Goal: Information Seeking & Learning: Learn about a topic

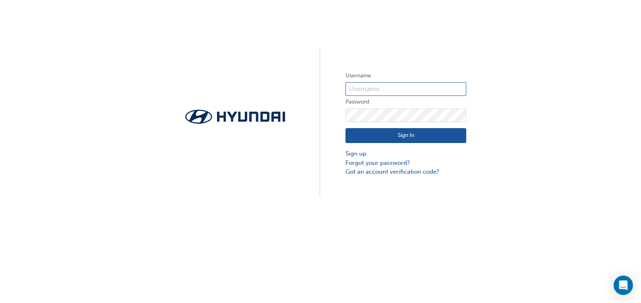
type input "6283"
click at [405, 135] on button "Sign In" at bounding box center [406, 135] width 121 height 15
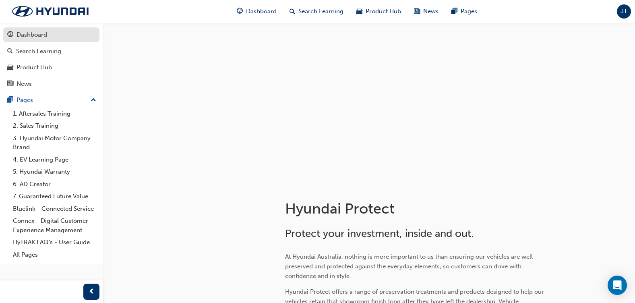
click at [49, 38] on div "Dashboard" at bounding box center [51, 35] width 88 height 10
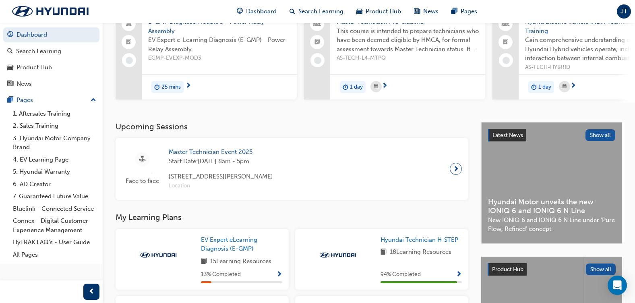
scroll to position [81, 0]
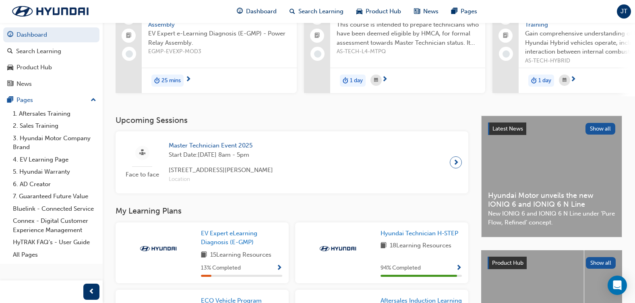
click at [458, 163] on span "next-icon" at bounding box center [456, 162] width 6 height 11
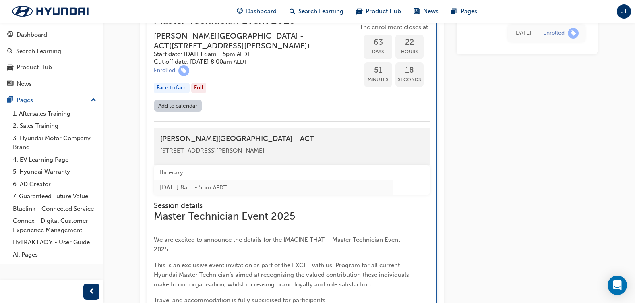
scroll to position [1103, 0]
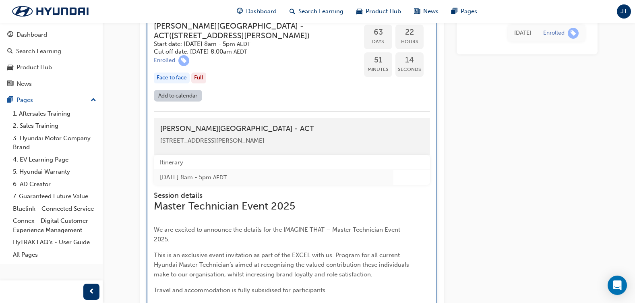
click at [214, 56] on h5 "Cut off date: [DATE] 8:00am AEDT" at bounding box center [249, 52] width 191 height 8
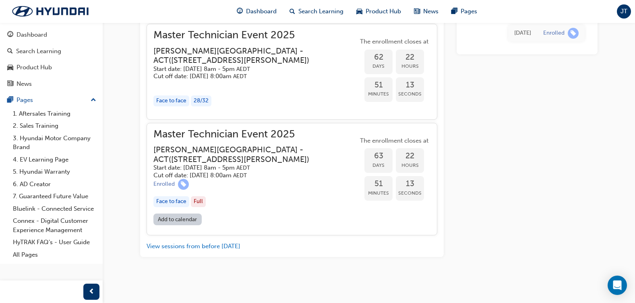
click at [214, 177] on h5 "Cut off date: [DATE] 8:00am AEDT" at bounding box center [249, 176] width 192 height 8
click at [178, 205] on div "Face to face" at bounding box center [171, 201] width 36 height 11
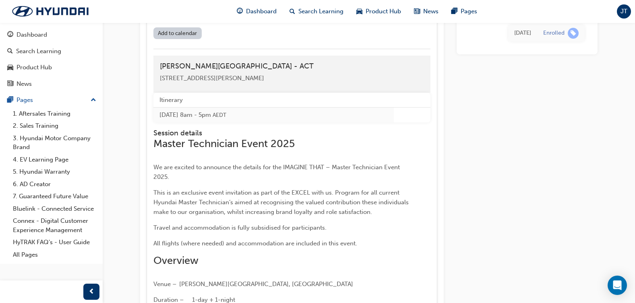
scroll to position [1063, 0]
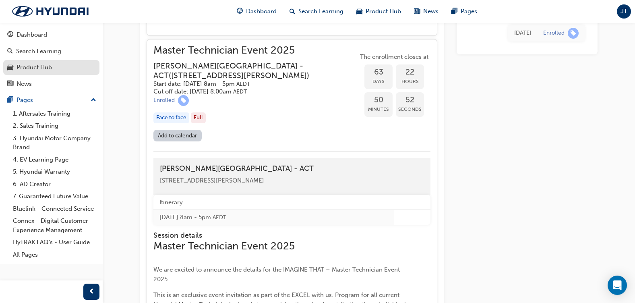
click at [35, 68] on div "Product Hub" at bounding box center [34, 67] width 35 height 9
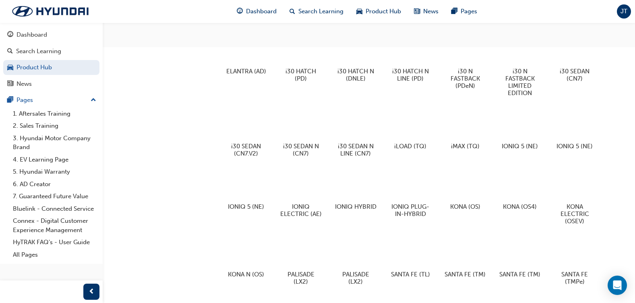
scroll to position [322, 0]
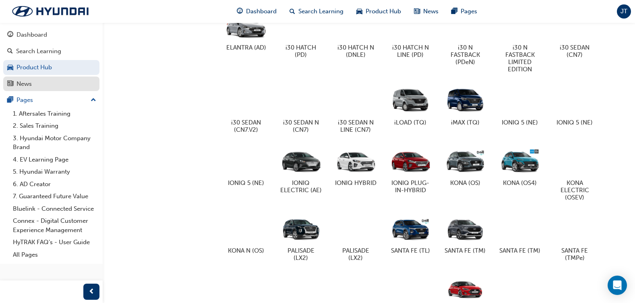
click at [33, 84] on div "News" at bounding box center [51, 84] width 88 height 10
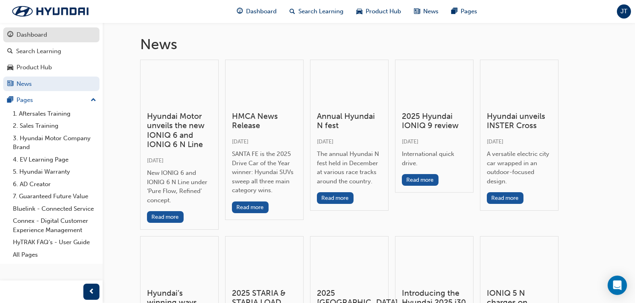
click at [34, 39] on div "Dashboard" at bounding box center [32, 34] width 31 height 9
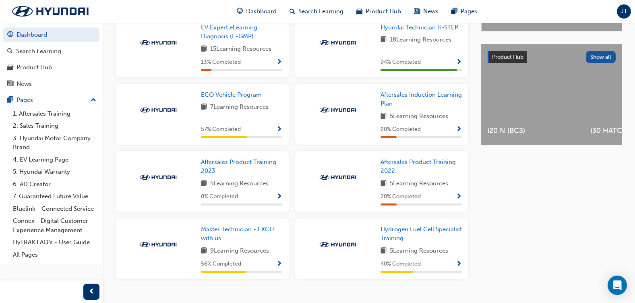
scroll to position [305, 0]
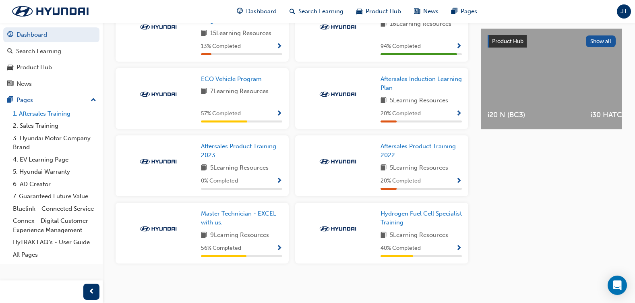
click at [47, 114] on link "1. Aftersales Training" at bounding box center [55, 114] width 90 height 12
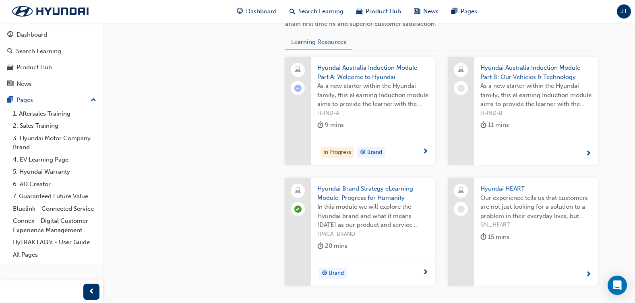
scroll to position [322, 0]
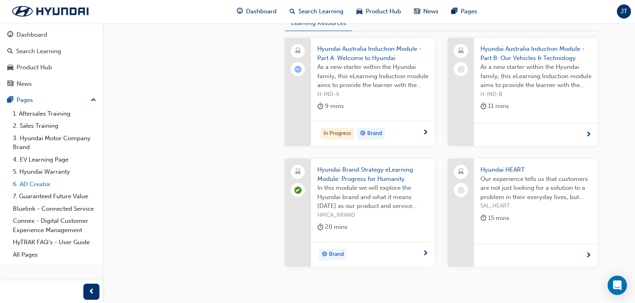
click at [41, 187] on link "6. AD Creator" at bounding box center [55, 184] width 90 height 12
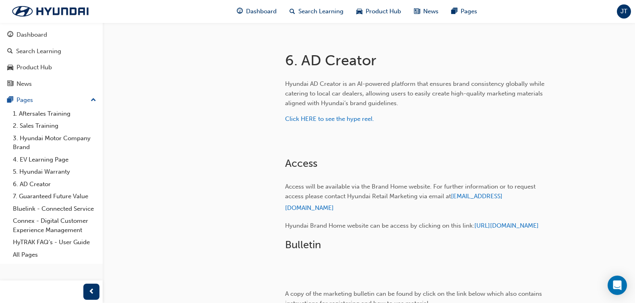
scroll to position [121, 0]
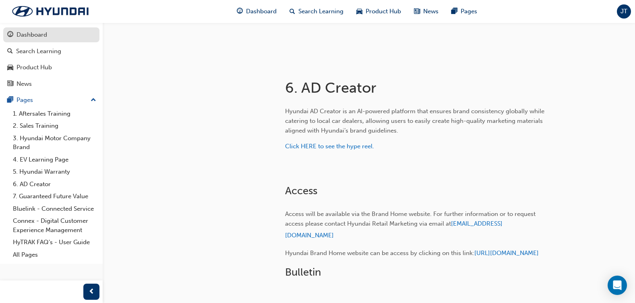
click at [14, 33] on div "Dashboard" at bounding box center [51, 35] width 88 height 10
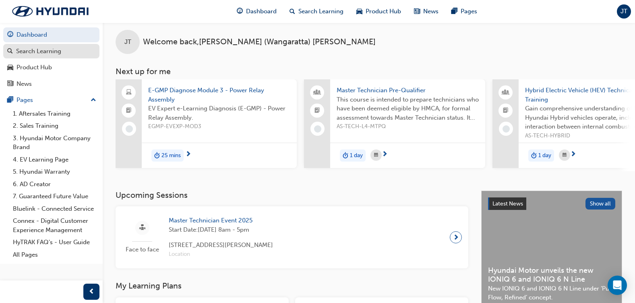
scroll to position [121, 0]
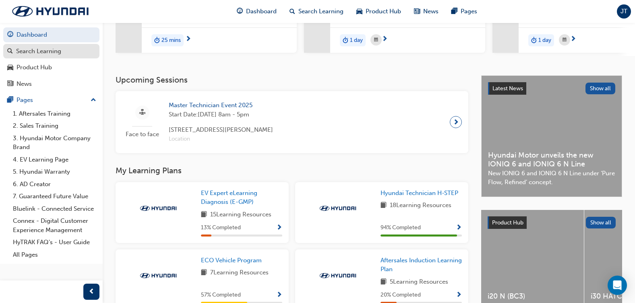
click at [42, 49] on div "Search Learning" at bounding box center [38, 51] width 45 height 9
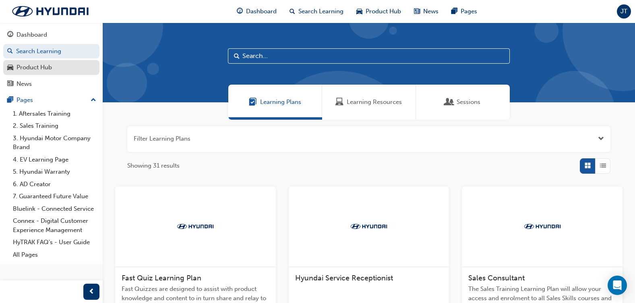
click at [36, 68] on div "Product Hub" at bounding box center [34, 67] width 35 height 9
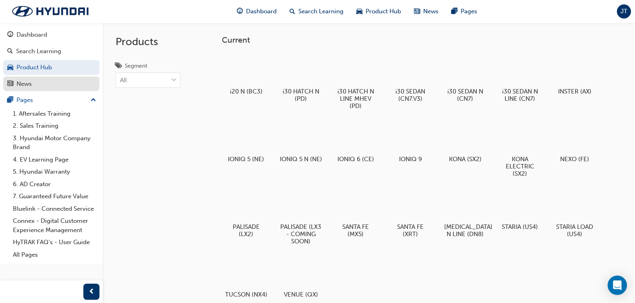
click at [37, 88] on div "News" at bounding box center [51, 84] width 88 height 10
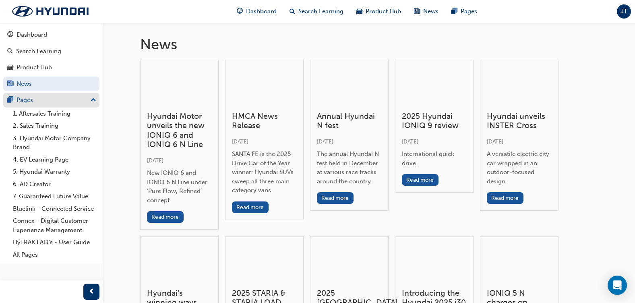
click at [36, 97] on div "Pages" at bounding box center [51, 100] width 88 height 10
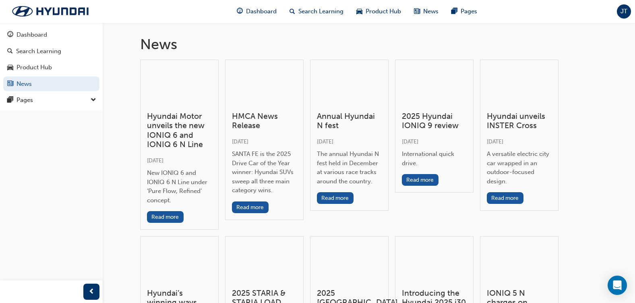
click at [620, 9] on div "JT" at bounding box center [624, 11] width 14 height 14
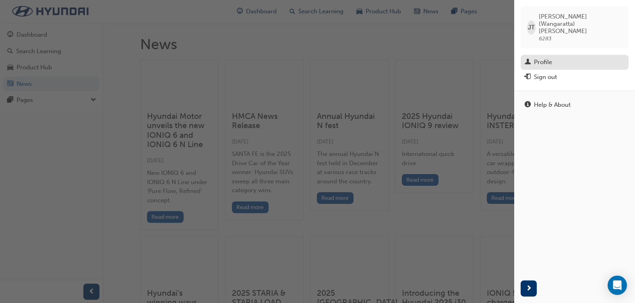
click at [548, 58] on div "Profile" at bounding box center [543, 62] width 18 height 9
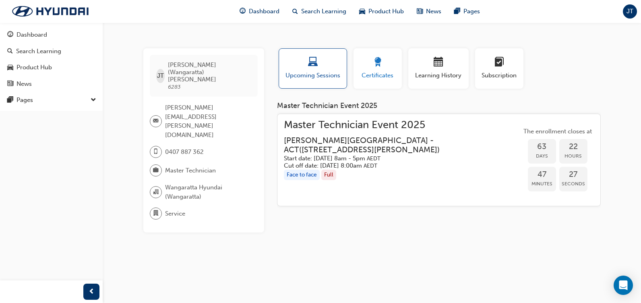
click at [377, 64] on span "award-icon" at bounding box center [378, 62] width 10 height 11
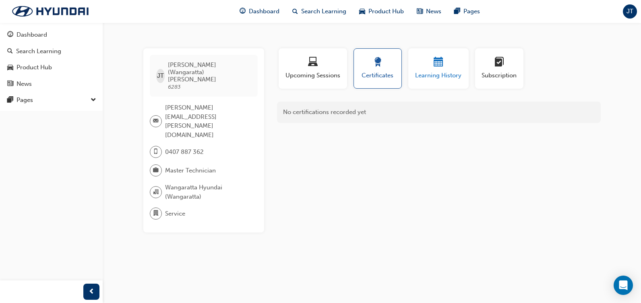
click at [446, 69] on div "Learning History" at bounding box center [439, 68] width 48 height 23
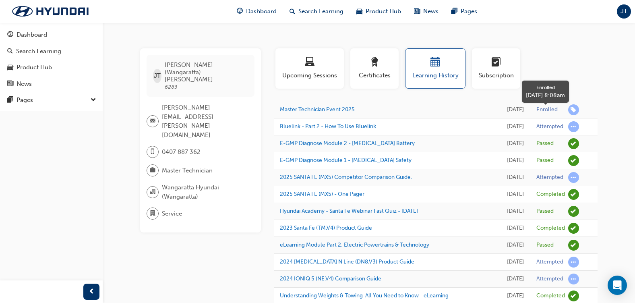
click at [553, 114] on div "Enrolled" at bounding box center [547, 110] width 21 height 8
click at [572, 114] on span "learningRecordVerb_ENROLL-icon" at bounding box center [573, 109] width 11 height 11
click at [494, 68] on span "learningplan-icon" at bounding box center [497, 62] width 10 height 11
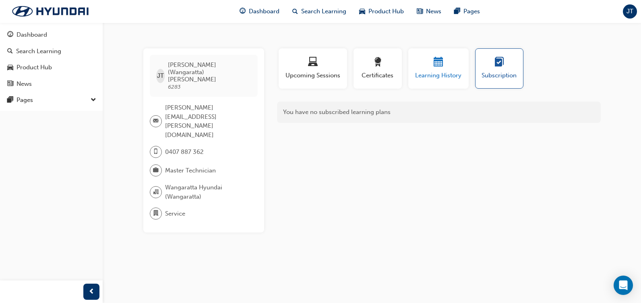
click at [446, 67] on div "button" at bounding box center [439, 63] width 48 height 12
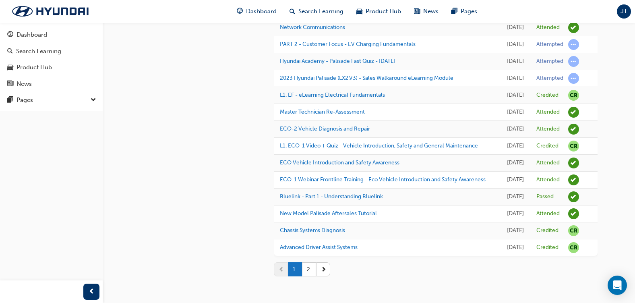
scroll to position [858, 0]
click at [311, 268] on button "2" at bounding box center [309, 269] width 14 height 14
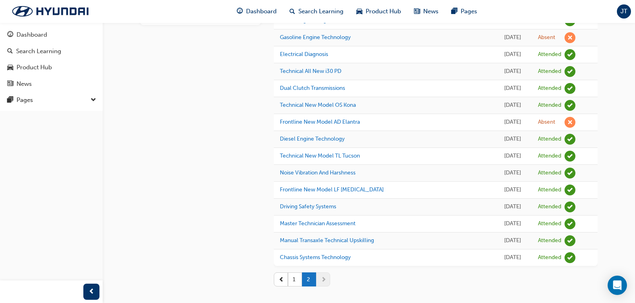
scroll to position [218, 0]
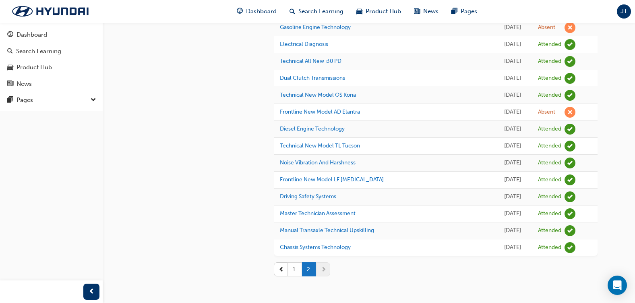
click at [295, 275] on button "1" at bounding box center [295, 269] width 14 height 14
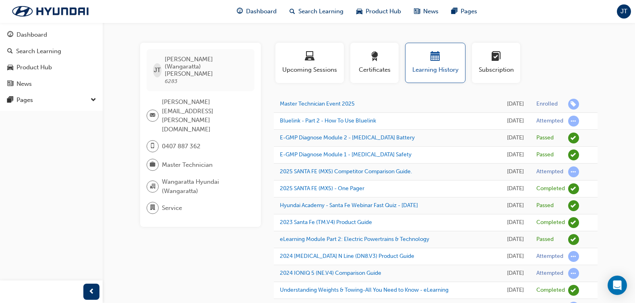
scroll to position [0, 0]
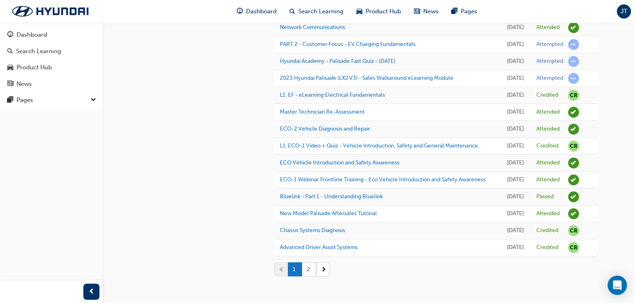
click at [308, 273] on button "2" at bounding box center [309, 269] width 14 height 14
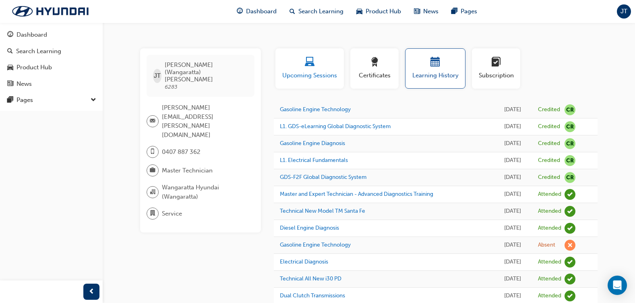
click at [297, 72] on span "Upcoming Sessions" at bounding box center [310, 75] width 56 height 9
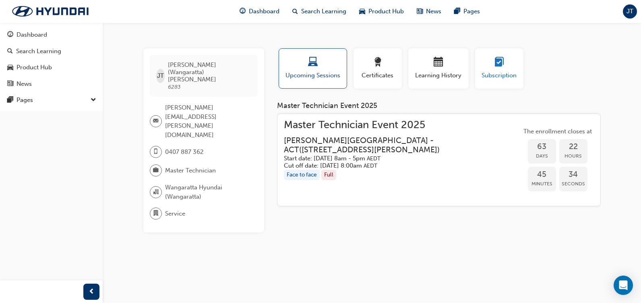
click at [490, 64] on div "button" at bounding box center [499, 63] width 36 height 12
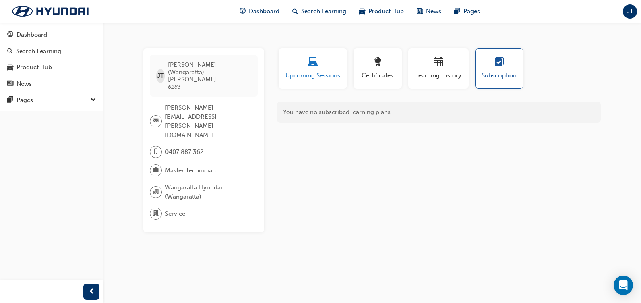
click at [315, 70] on div "Upcoming Sessions" at bounding box center [313, 68] width 56 height 23
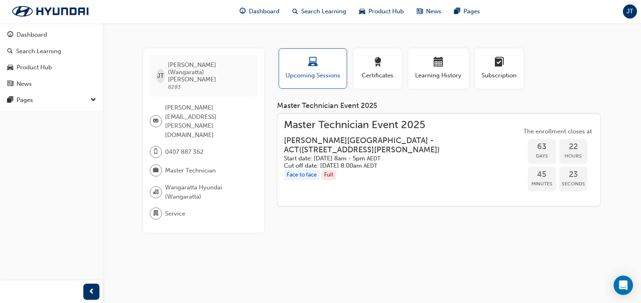
click at [91, 100] on span "down-icon" at bounding box center [94, 100] width 6 height 10
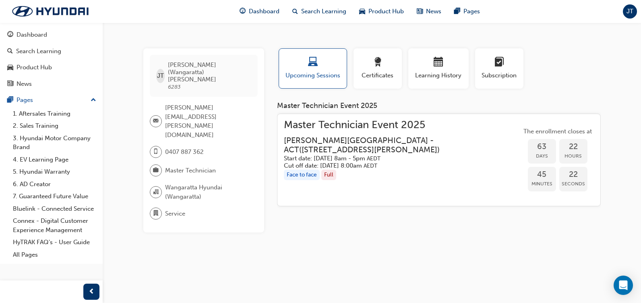
click at [91, 100] on span "up-icon" at bounding box center [94, 100] width 6 height 10
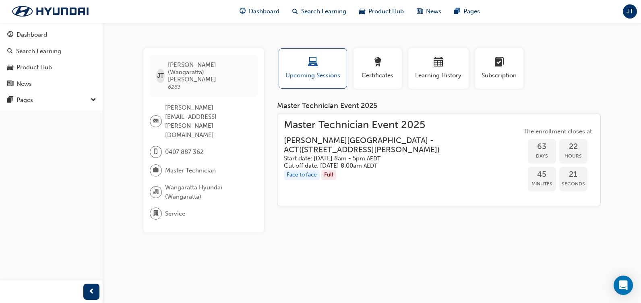
click at [633, 8] on span "JT" at bounding box center [630, 11] width 7 height 9
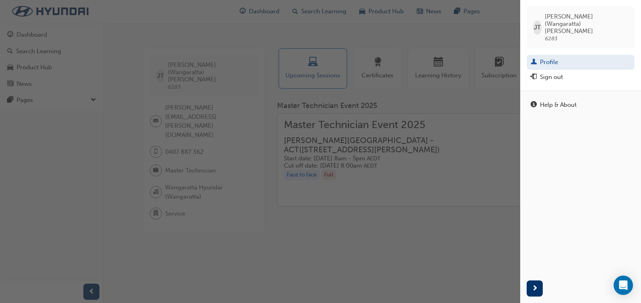
click at [207, 43] on div "button" at bounding box center [260, 151] width 521 height 303
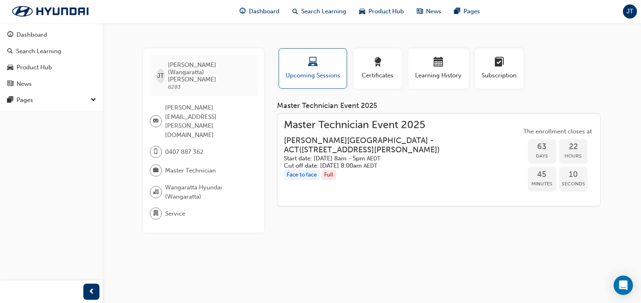
click at [631, 10] on span "JT" at bounding box center [630, 11] width 7 height 9
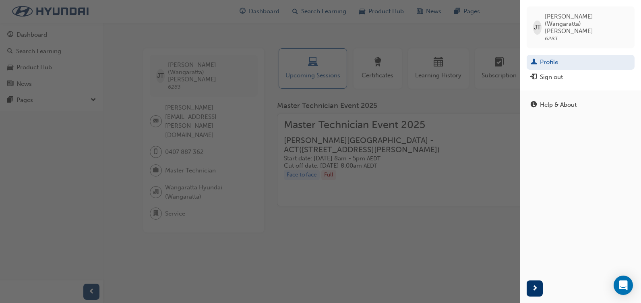
click at [483, 39] on div "button" at bounding box center [260, 151] width 521 height 303
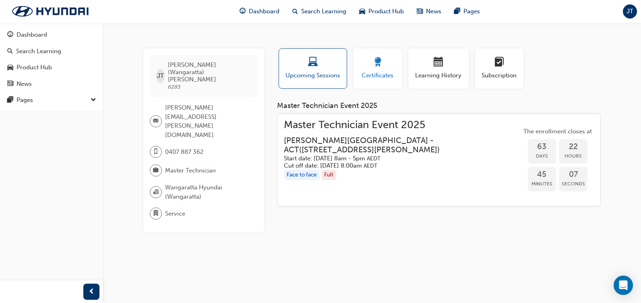
click at [369, 73] on span "Certificates" at bounding box center [378, 75] width 36 height 9
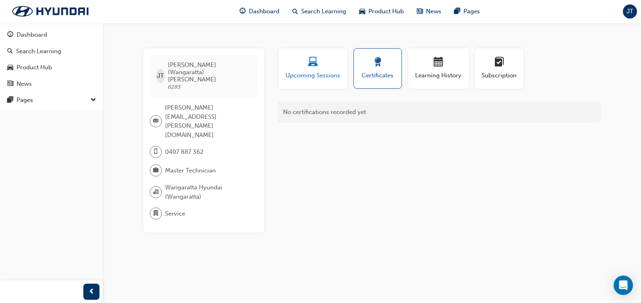
click at [321, 69] on div "Upcoming Sessions" at bounding box center [313, 68] width 56 height 23
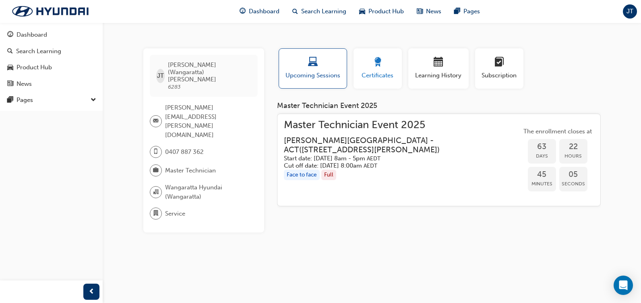
click at [373, 68] on span "award-icon" at bounding box center [378, 62] width 10 height 11
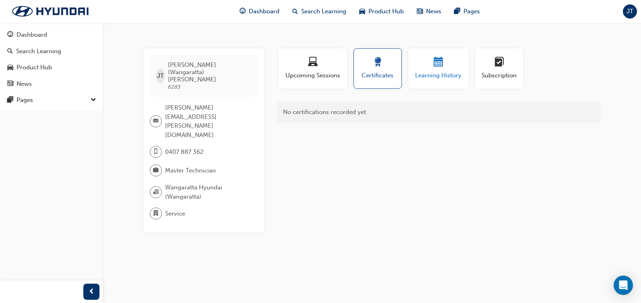
click at [436, 80] on button "Learning History" at bounding box center [439, 68] width 60 height 40
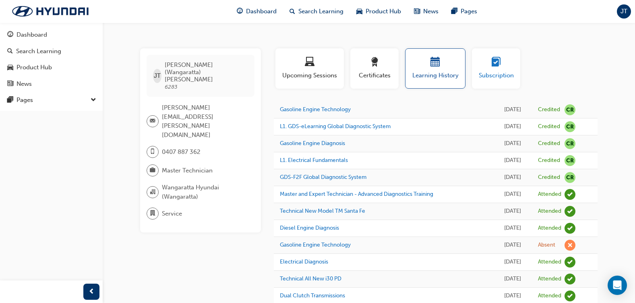
click at [499, 67] on span "learningplan-icon" at bounding box center [497, 62] width 10 height 11
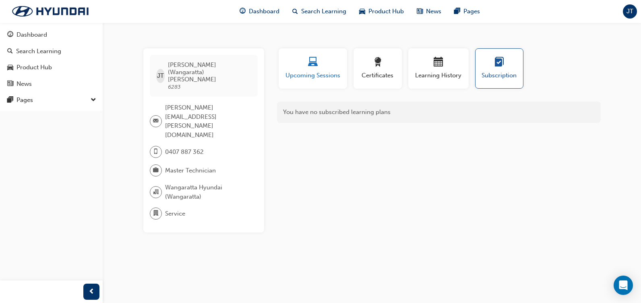
click at [331, 64] on div "button" at bounding box center [313, 63] width 56 height 12
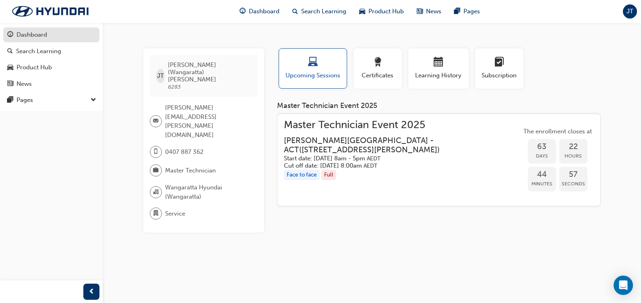
click at [50, 35] on div "Dashboard" at bounding box center [51, 35] width 88 height 10
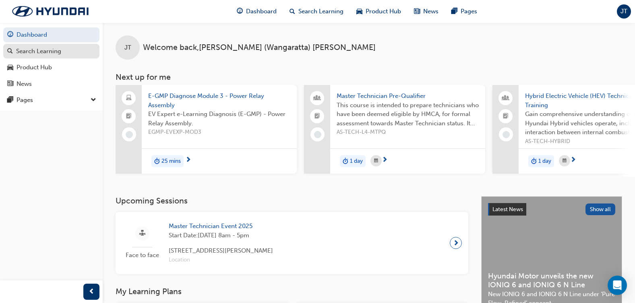
click at [82, 58] on link "Search Learning" at bounding box center [51, 51] width 96 height 15
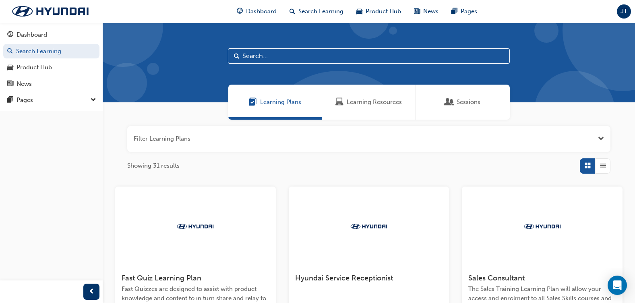
click at [361, 103] on span "Learning Resources" at bounding box center [374, 101] width 55 height 9
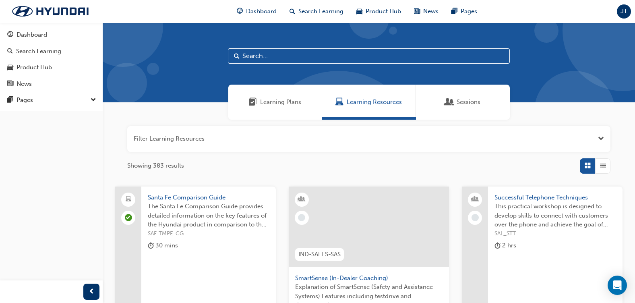
click at [462, 109] on div "Sessions" at bounding box center [463, 102] width 94 height 35
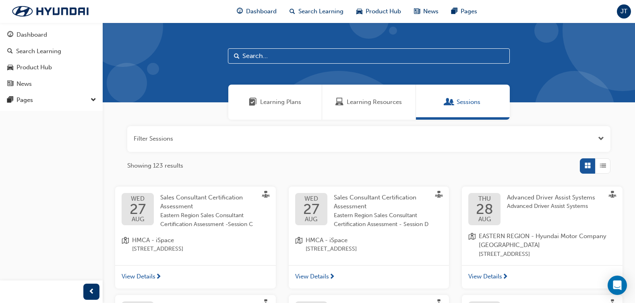
click at [370, 98] on span "Learning Resources" at bounding box center [374, 101] width 55 height 9
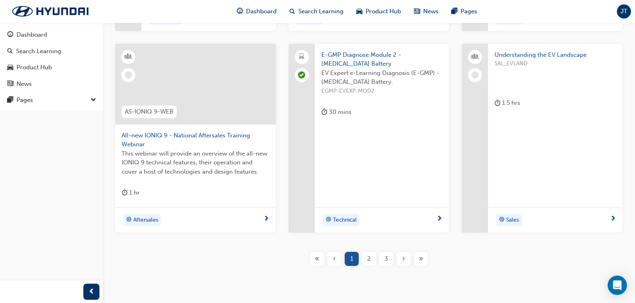
scroll to position [322, 0]
click at [193, 100] on div at bounding box center [195, 84] width 161 height 81
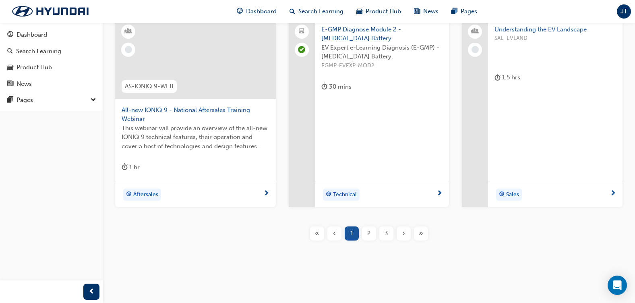
scroll to position [350, 0]
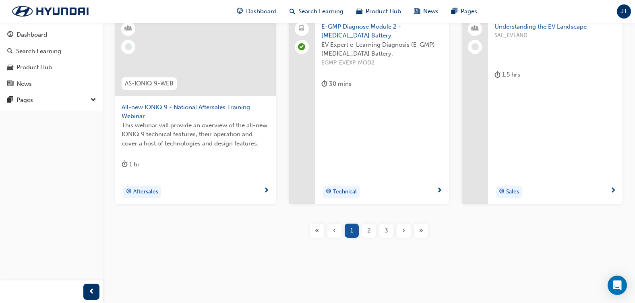
click at [367, 230] on div "2" at bounding box center [369, 231] width 14 height 14
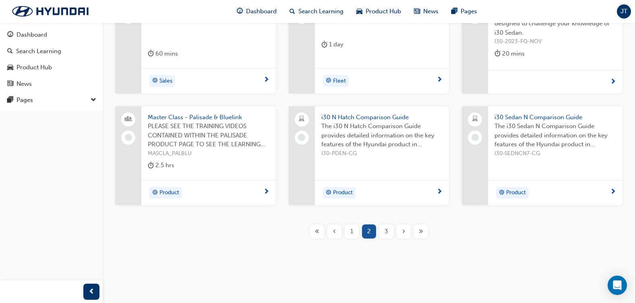
scroll to position [202, 0]
click at [388, 230] on span "3" at bounding box center [387, 230] width 4 height 9
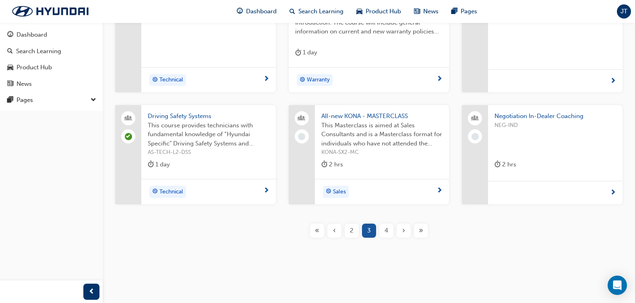
click at [382, 232] on div "4" at bounding box center [387, 231] width 14 height 14
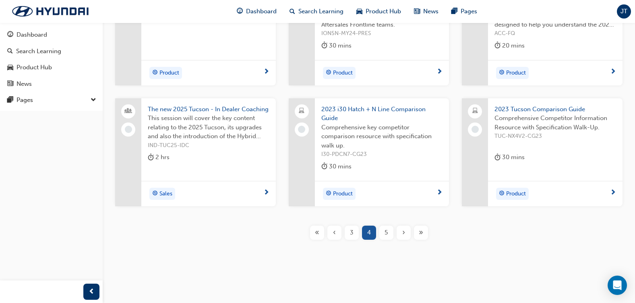
scroll to position [211, 0]
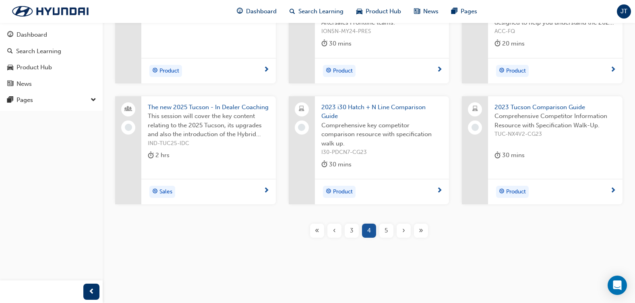
click at [387, 230] on span "5" at bounding box center [386, 230] width 3 height 9
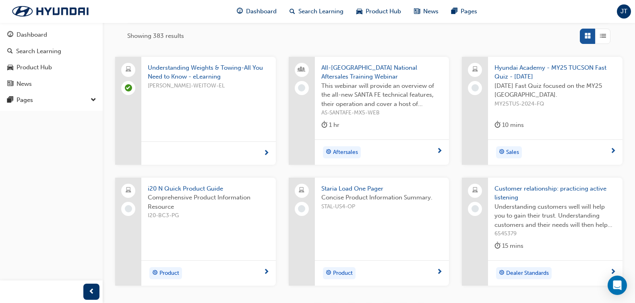
scroll to position [131, 0]
click at [201, 76] on span "Understanding Weights & Towing-All You Need to Know - eLearning" at bounding box center [209, 71] width 122 height 18
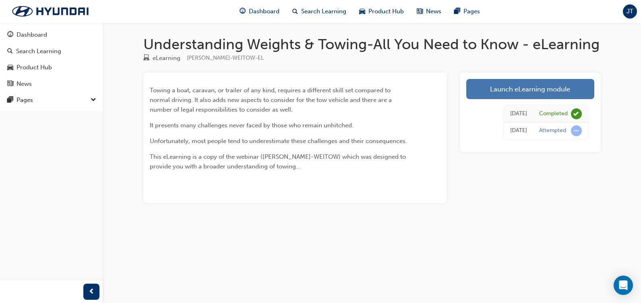
click at [512, 93] on link "Launch eLearning module" at bounding box center [531, 89] width 128 height 20
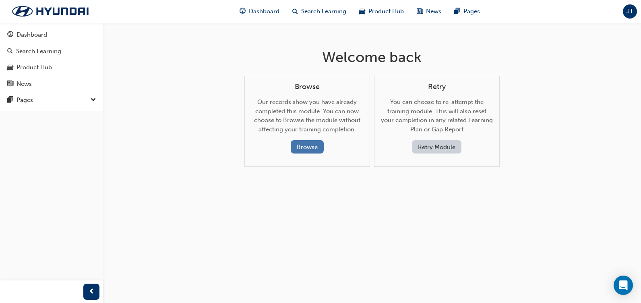
click at [317, 145] on button "Browse" at bounding box center [307, 146] width 33 height 13
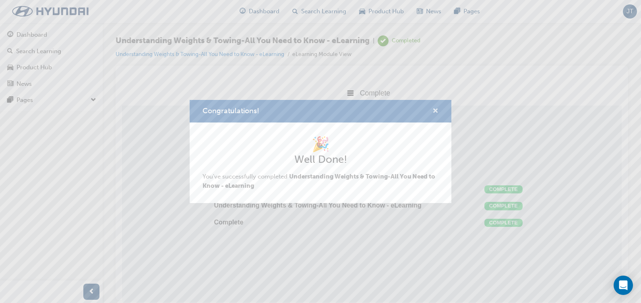
click at [433, 108] on span "cross-icon" at bounding box center [436, 111] width 6 height 7
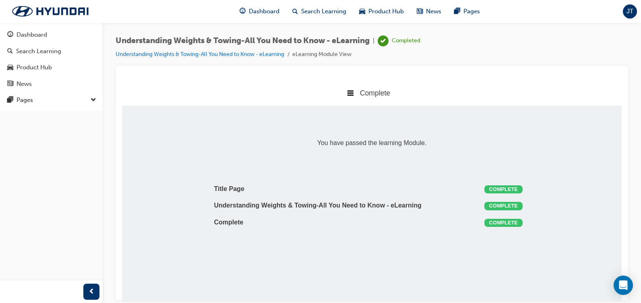
click at [375, 92] on span "Complete" at bounding box center [375, 93] width 30 height 8
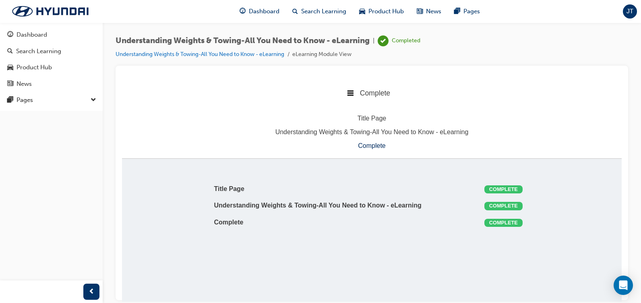
click at [348, 94] on icon at bounding box center [350, 92] width 6 height 6
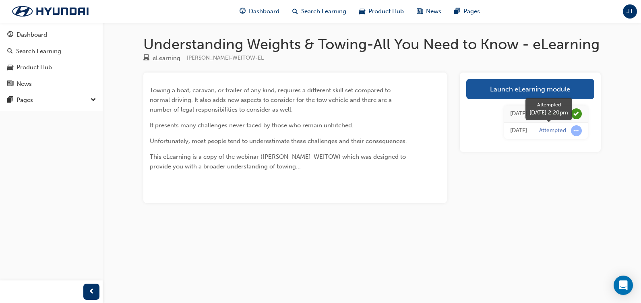
click at [556, 129] on div "Attempted" at bounding box center [552, 131] width 27 height 8
click at [572, 133] on span "learningRecordVerb_ATTEMPT-icon" at bounding box center [576, 130] width 11 height 11
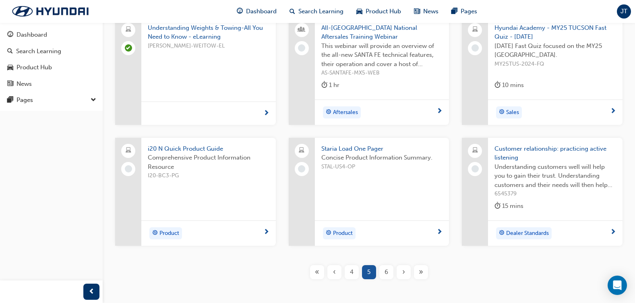
scroll to position [171, 0]
click at [383, 271] on div "6" at bounding box center [387, 271] width 14 height 14
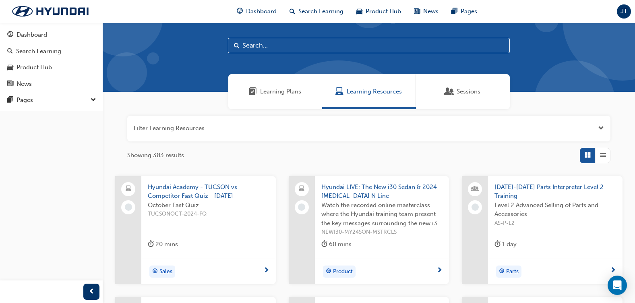
scroll to position [10, 0]
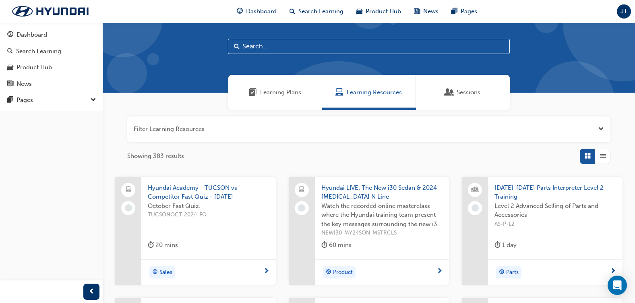
click at [299, 85] on div "Learning Plans" at bounding box center [275, 92] width 94 height 35
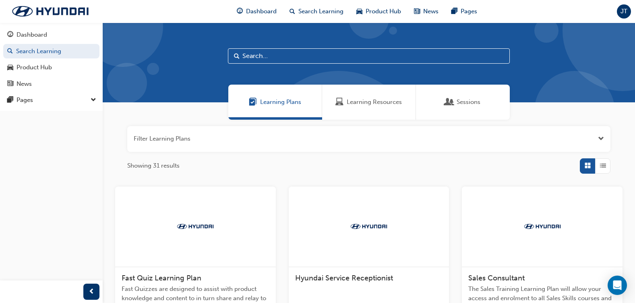
click at [467, 110] on div "Sessions" at bounding box center [463, 102] width 94 height 35
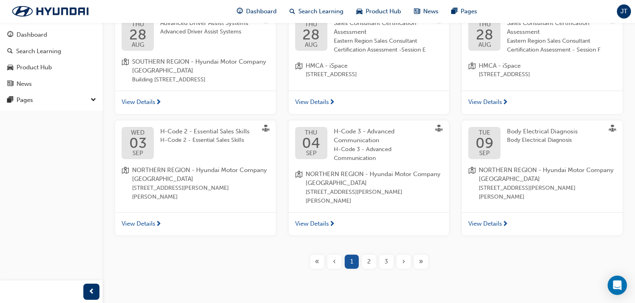
scroll to position [301, 0]
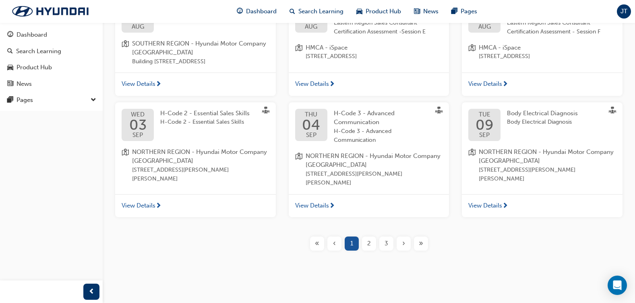
click at [415, 243] on div "»" at bounding box center [421, 243] width 14 height 14
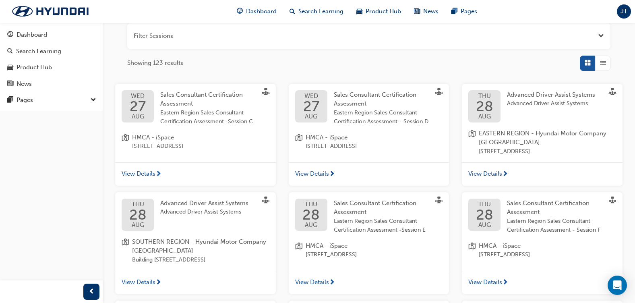
scroll to position [301, 0]
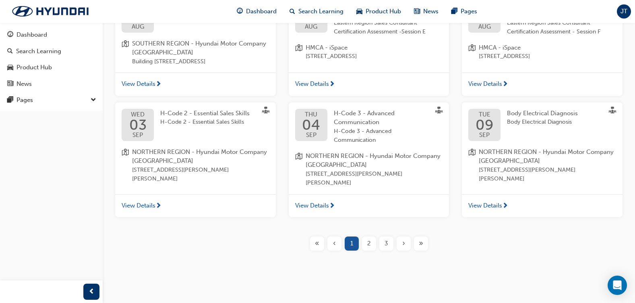
click at [422, 242] on span "»" at bounding box center [421, 243] width 4 height 9
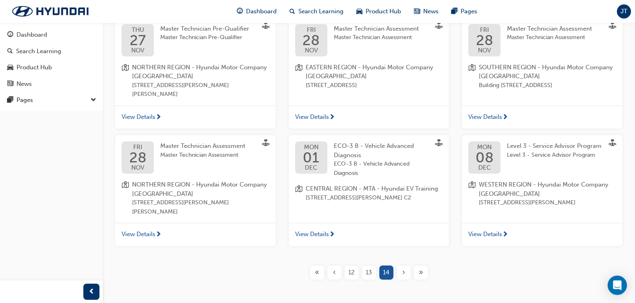
scroll to position [189, 0]
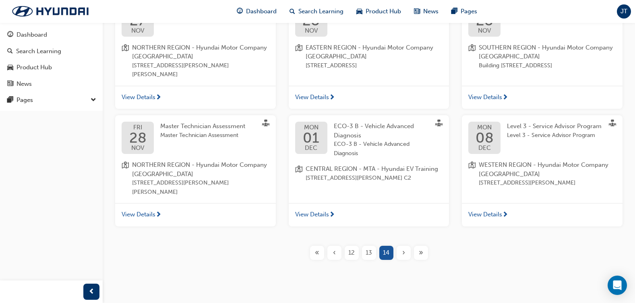
click at [319, 246] on div "«" at bounding box center [317, 253] width 14 height 14
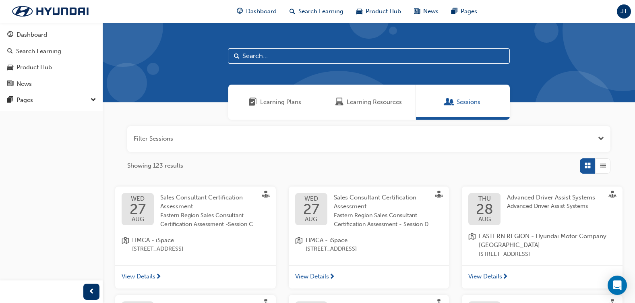
click at [628, 8] on div "JT" at bounding box center [624, 11] width 14 height 14
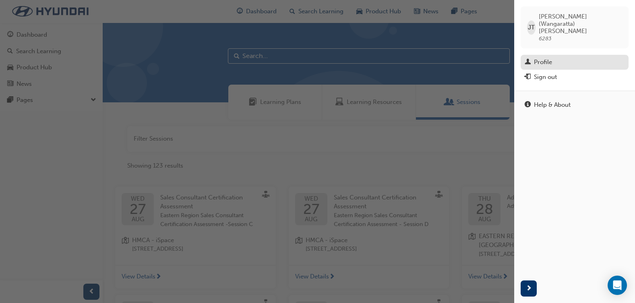
click at [542, 58] on div "Profile" at bounding box center [543, 62] width 18 height 9
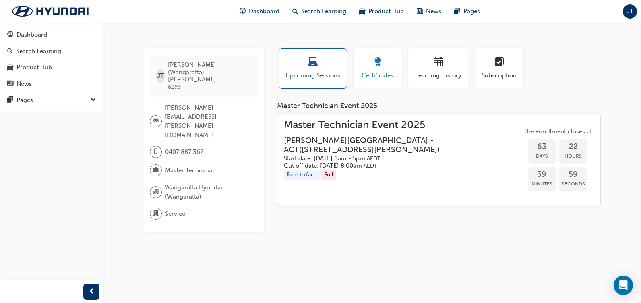
click at [380, 61] on span "award-icon" at bounding box center [378, 62] width 10 height 11
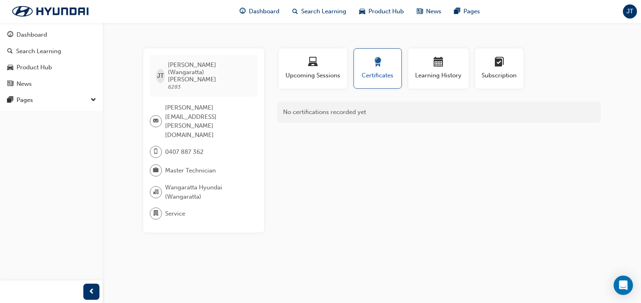
click at [358, 113] on div "No certifications recorded yet" at bounding box center [439, 112] width 324 height 21
click at [409, 63] on button "Learning History" at bounding box center [439, 68] width 60 height 40
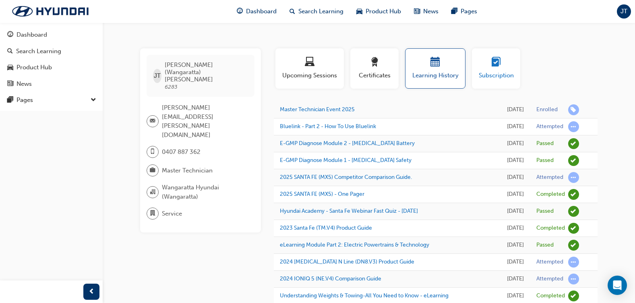
click at [491, 66] on div "button" at bounding box center [496, 63] width 36 height 12
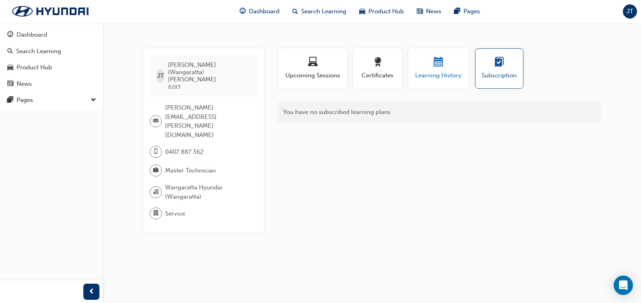
click at [448, 66] on div "button" at bounding box center [439, 63] width 48 height 12
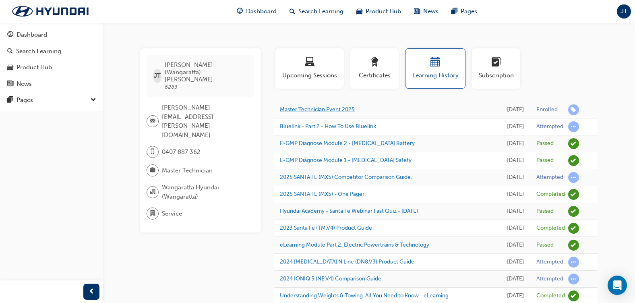
click at [330, 113] on link "Master Technician Event 2025" at bounding box center [317, 109] width 75 height 7
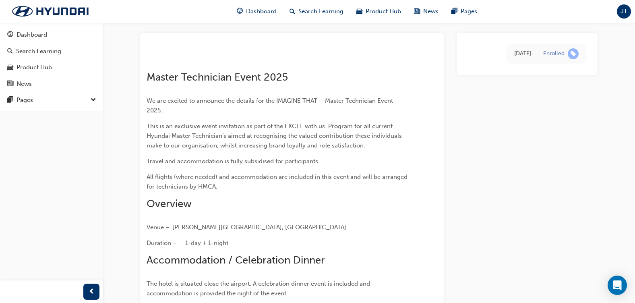
scroll to position [40, 0]
click at [623, 17] on div "JT" at bounding box center [624, 11] width 14 height 14
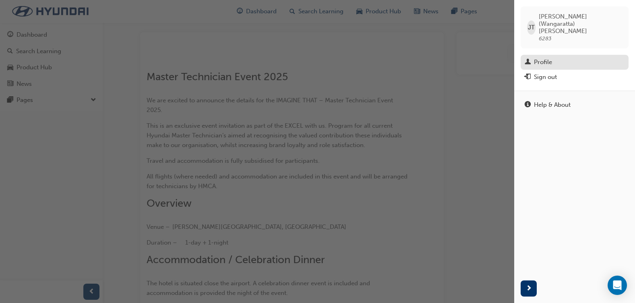
click at [572, 57] on div "Profile" at bounding box center [575, 62] width 100 height 10
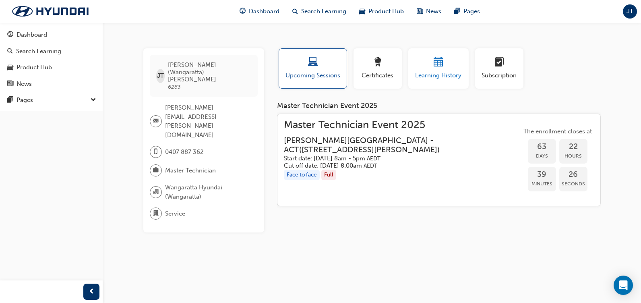
click at [442, 61] on span "calendar-icon" at bounding box center [439, 62] width 10 height 11
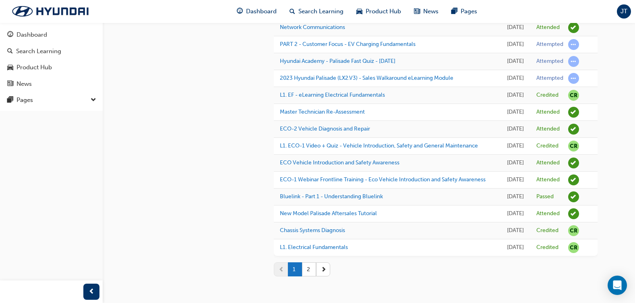
scroll to position [858, 0]
click at [308, 280] on div "1 2" at bounding box center [436, 269] width 324 height 27
click at [312, 271] on button "2" at bounding box center [309, 269] width 14 height 14
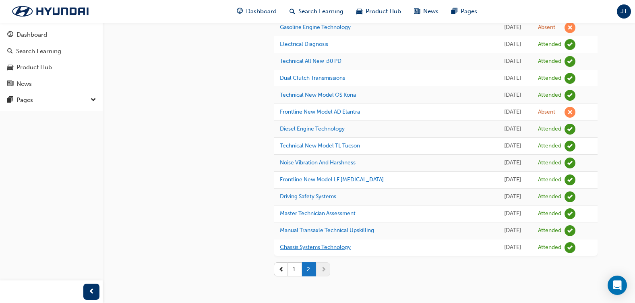
click at [335, 246] on link "Chassis Systems Technology" at bounding box center [315, 247] width 71 height 7
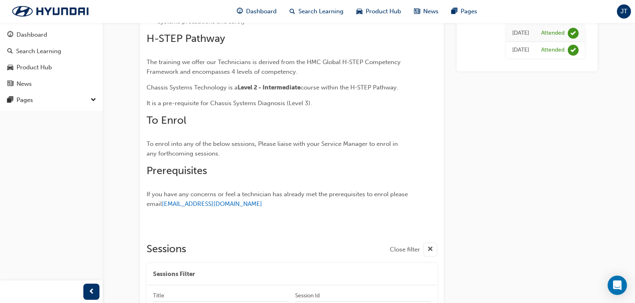
scroll to position [224, 0]
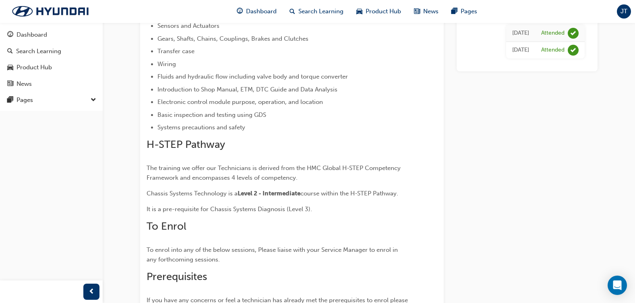
click at [631, 12] on div "JT" at bounding box center [624, 11] width 14 height 14
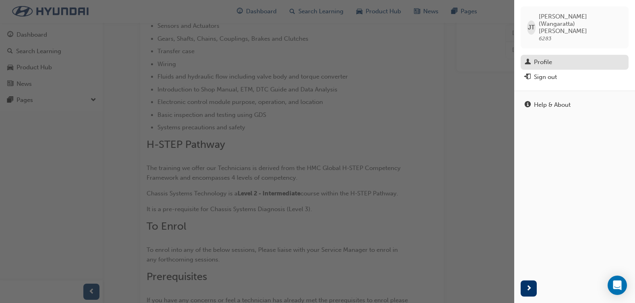
click at [547, 58] on div "Profile" at bounding box center [543, 62] width 18 height 9
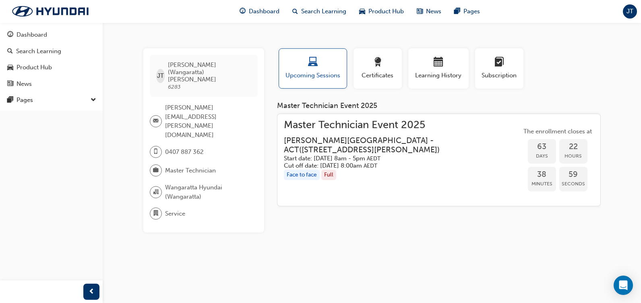
click at [624, 9] on div "JT" at bounding box center [630, 11] width 14 height 14
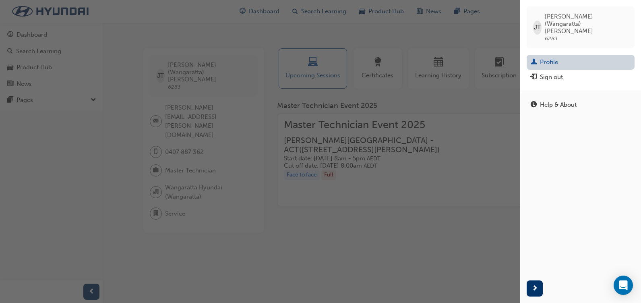
click at [550, 55] on link "Profile" at bounding box center [581, 62] width 108 height 15
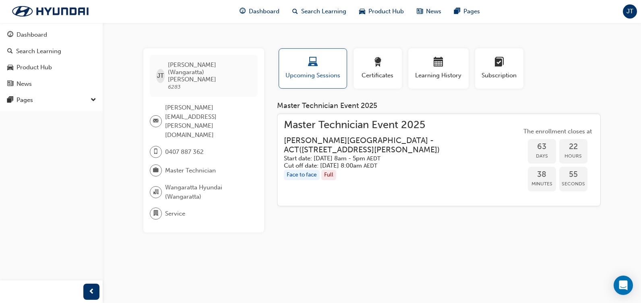
click at [633, 7] on span "JT" at bounding box center [630, 11] width 7 height 9
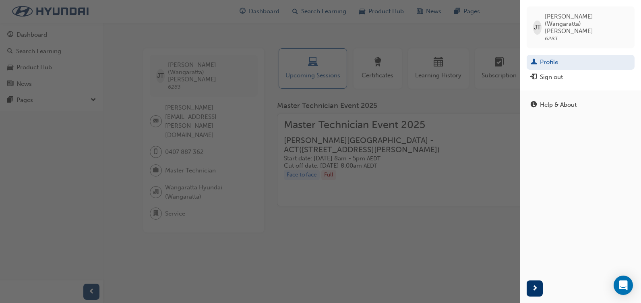
click at [541, 23] on span "JT" at bounding box center [537, 27] width 7 height 9
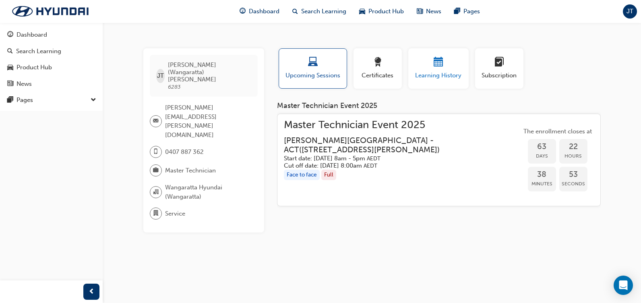
click at [438, 65] on span "calendar-icon" at bounding box center [439, 62] width 10 height 11
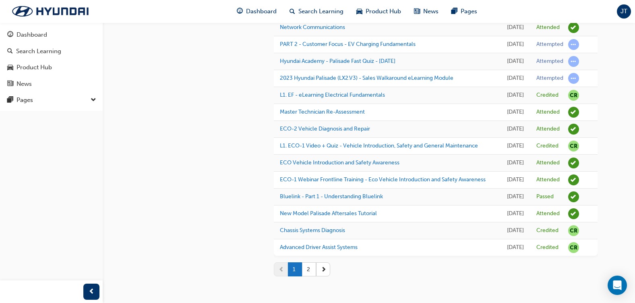
scroll to position [858, 0]
click at [305, 268] on button "2" at bounding box center [309, 269] width 14 height 14
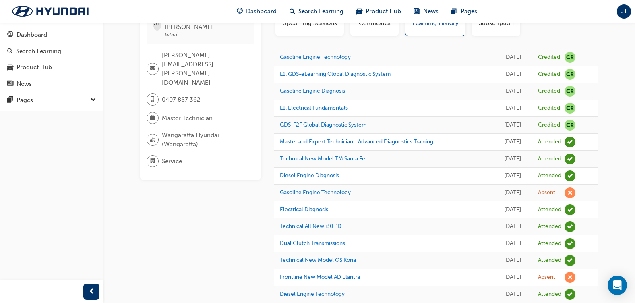
scroll to position [0, 0]
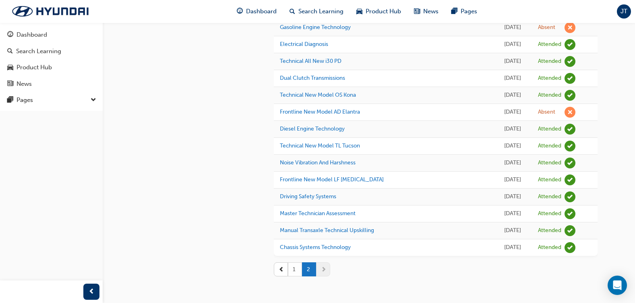
click at [300, 273] on button "1" at bounding box center [295, 269] width 14 height 14
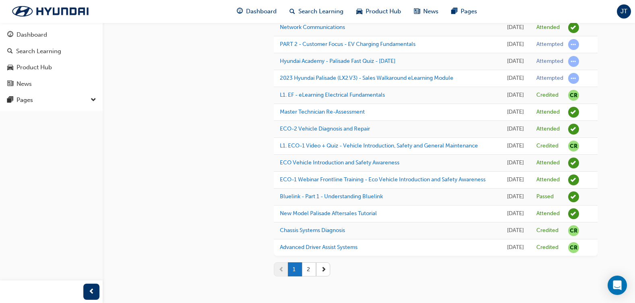
click at [313, 273] on button "2" at bounding box center [309, 269] width 14 height 14
